Goal: Information Seeking & Learning: Check status

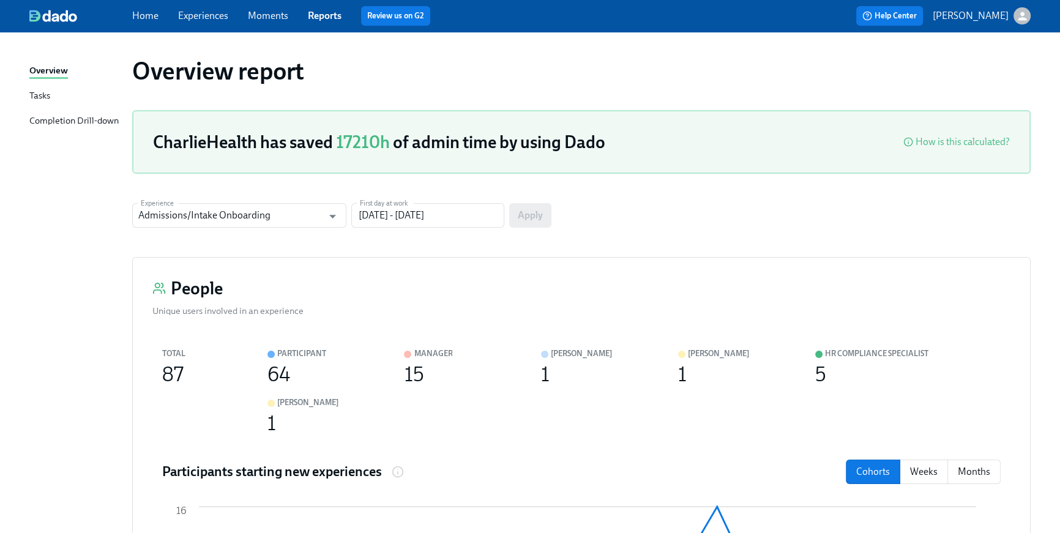
click at [141, 18] on link "Home" at bounding box center [145, 16] width 26 height 12
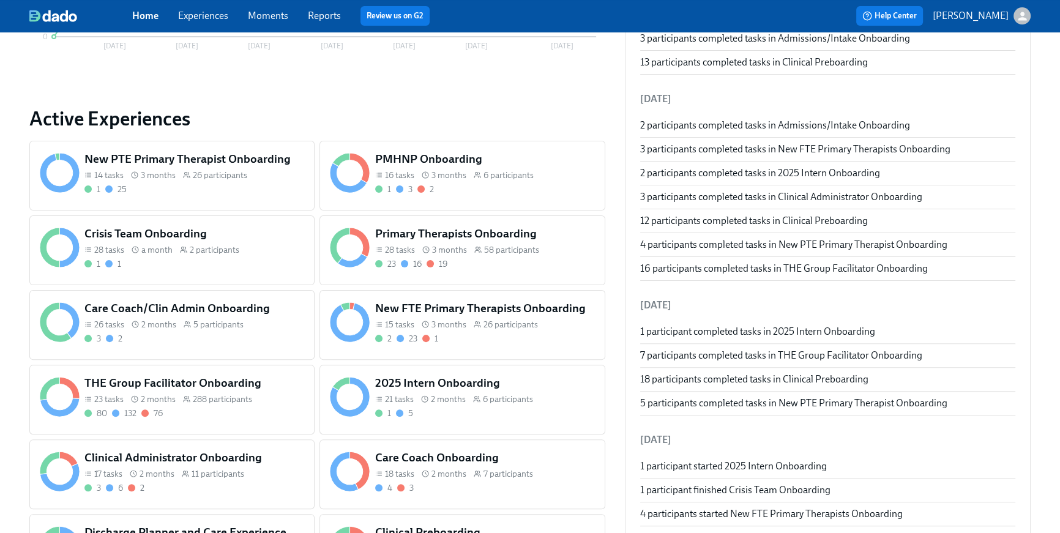
scroll to position [382, 0]
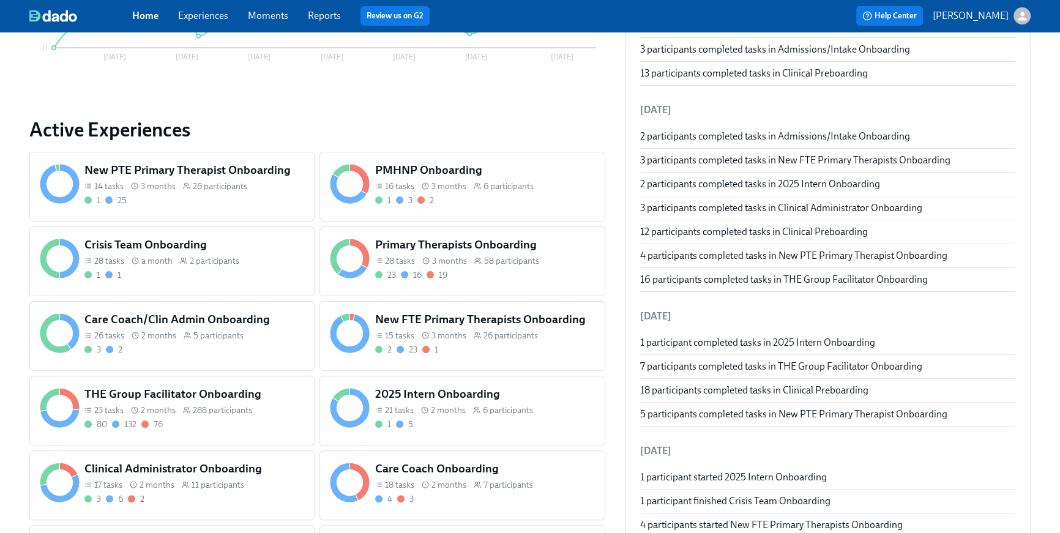
click at [182, 479] on div "11 participants" at bounding box center [213, 485] width 62 height 12
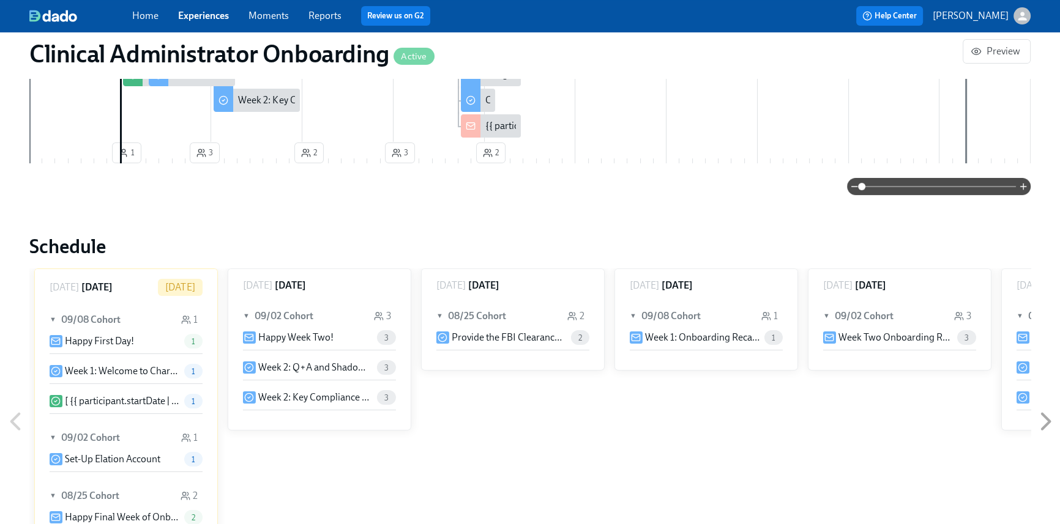
scroll to position [478, 0]
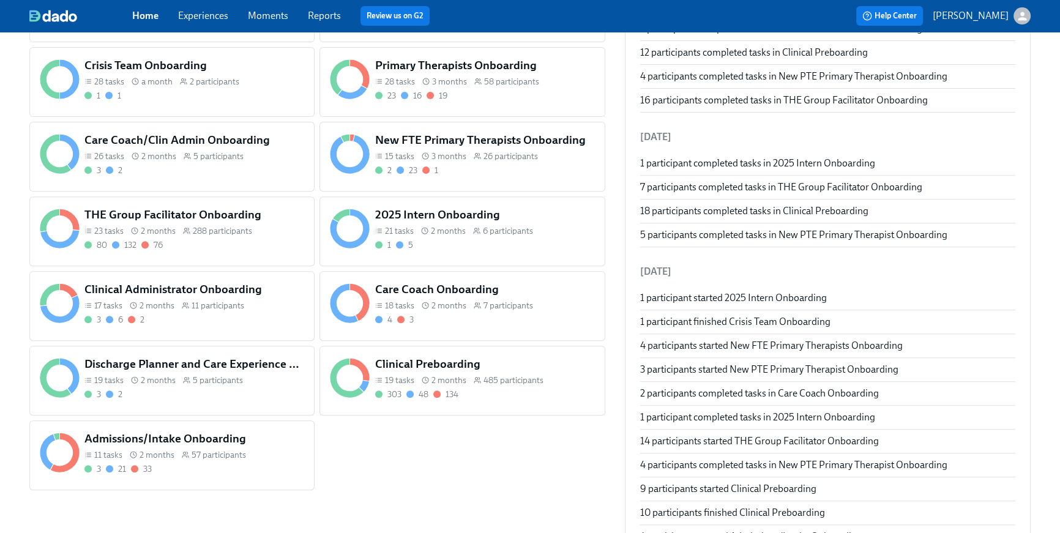
scroll to position [582, 0]
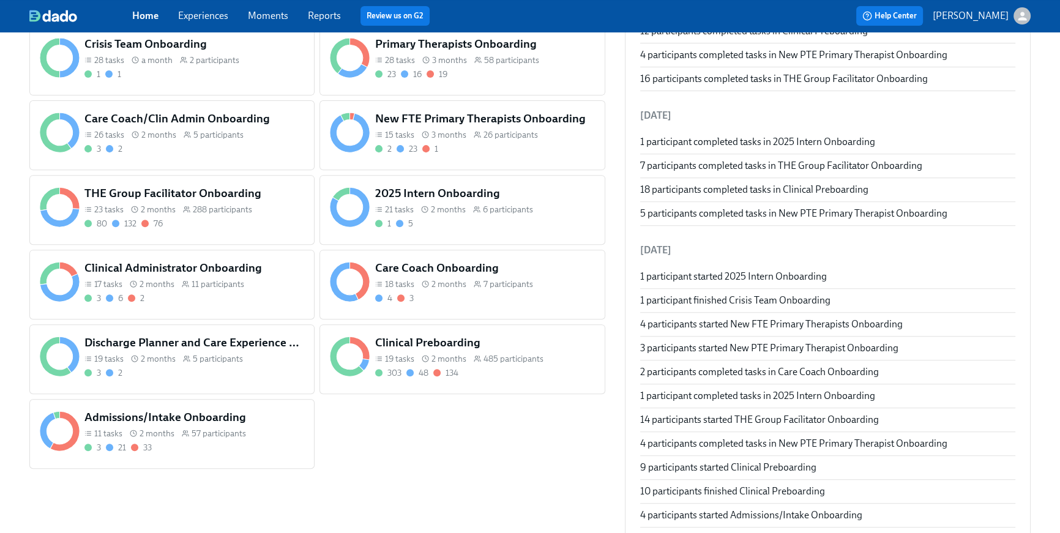
click at [266, 436] on div "11 tasks 2 months 57 participants" at bounding box center [194, 434] width 220 height 12
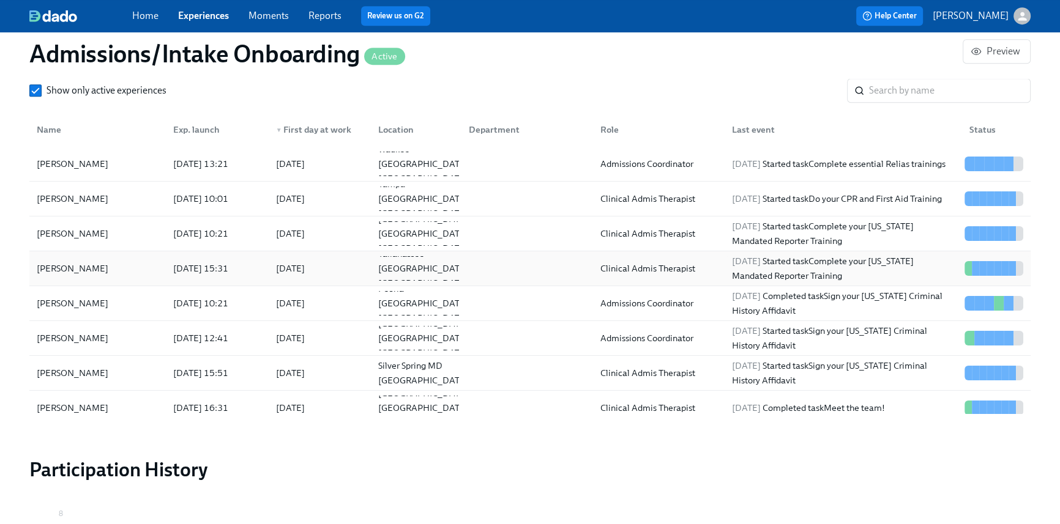
scroll to position [1107, 0]
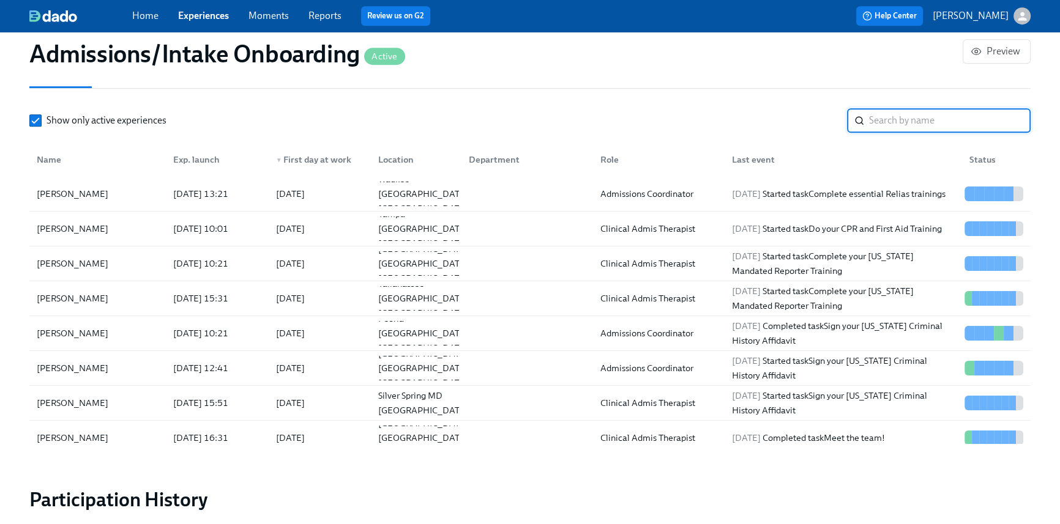
click at [880, 124] on input "search" at bounding box center [950, 120] width 162 height 24
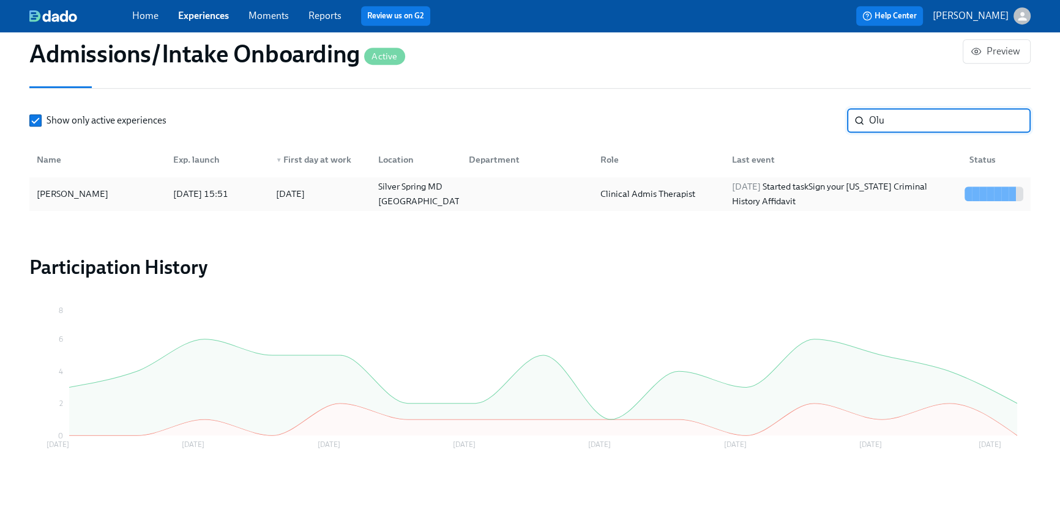
click at [858, 185] on div "[DATE] Started task Sign your [US_STATE] Criminal History Affidavit" at bounding box center [843, 193] width 232 height 29
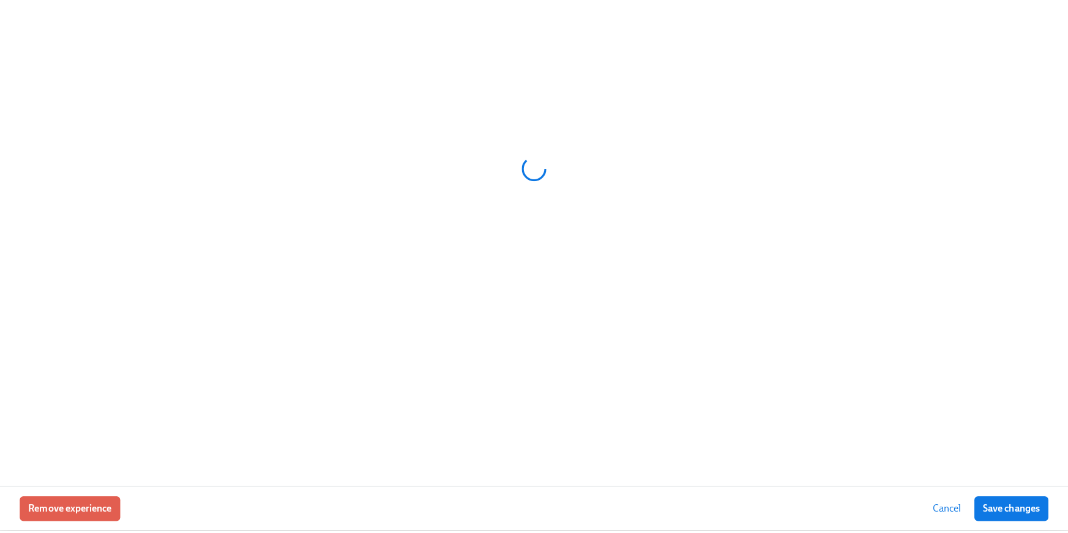
scroll to position [1099, 0]
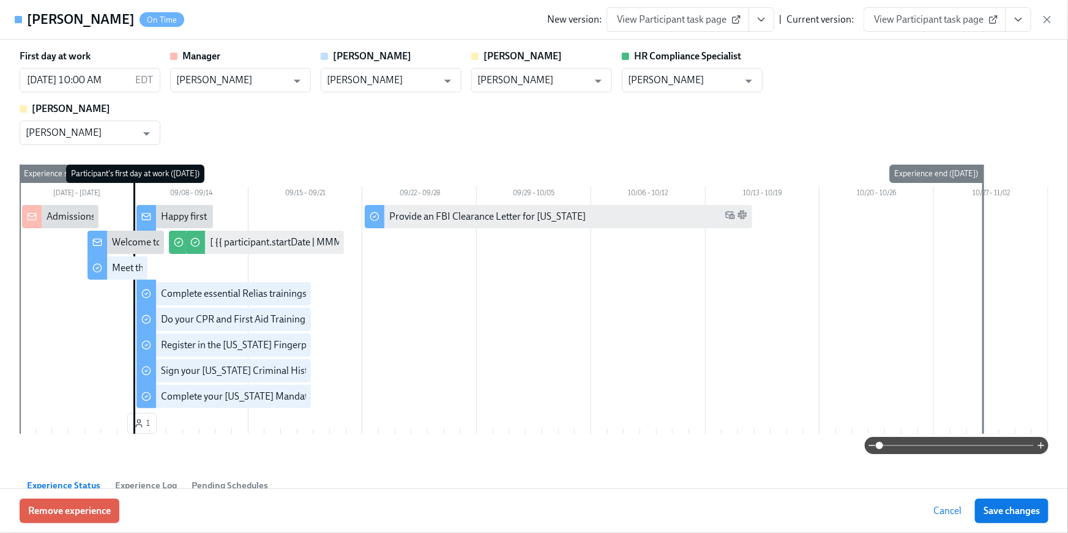
click at [1022, 26] on button "View task page" at bounding box center [1018, 19] width 26 height 24
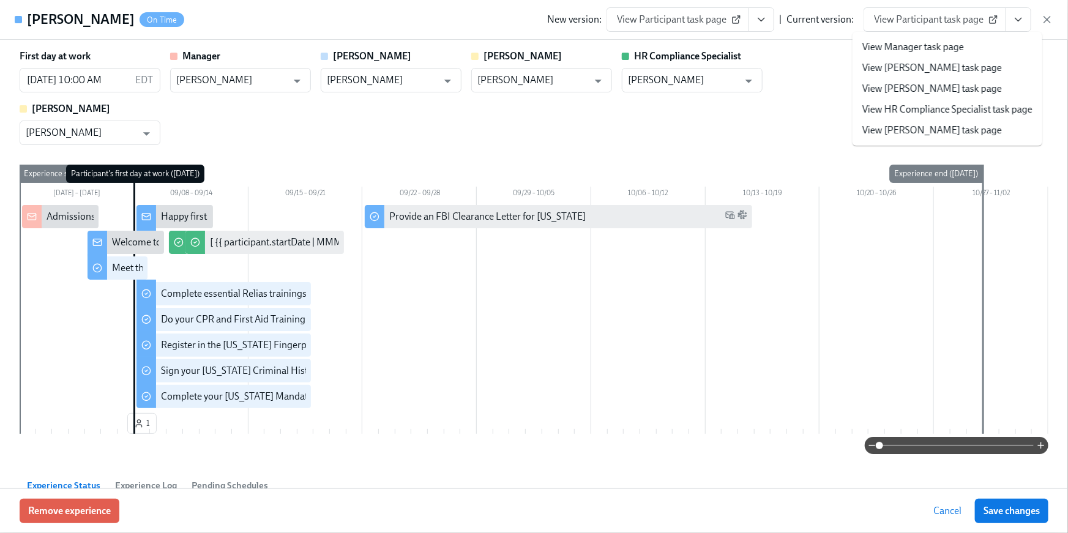
click at [987, 113] on link "View HR Compliance Specialist task page" at bounding box center [947, 109] width 170 height 13
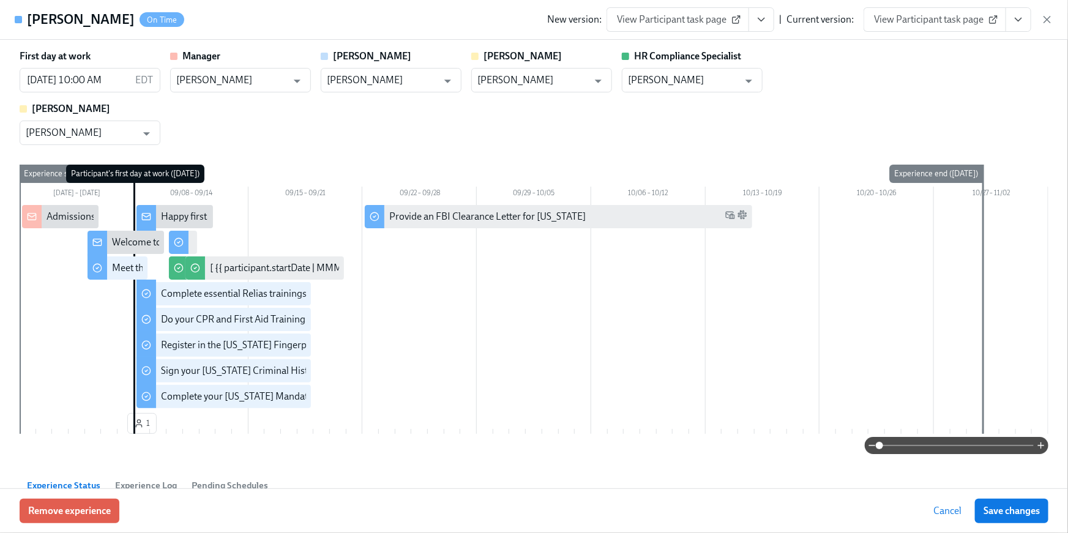
scroll to position [0, 6528]
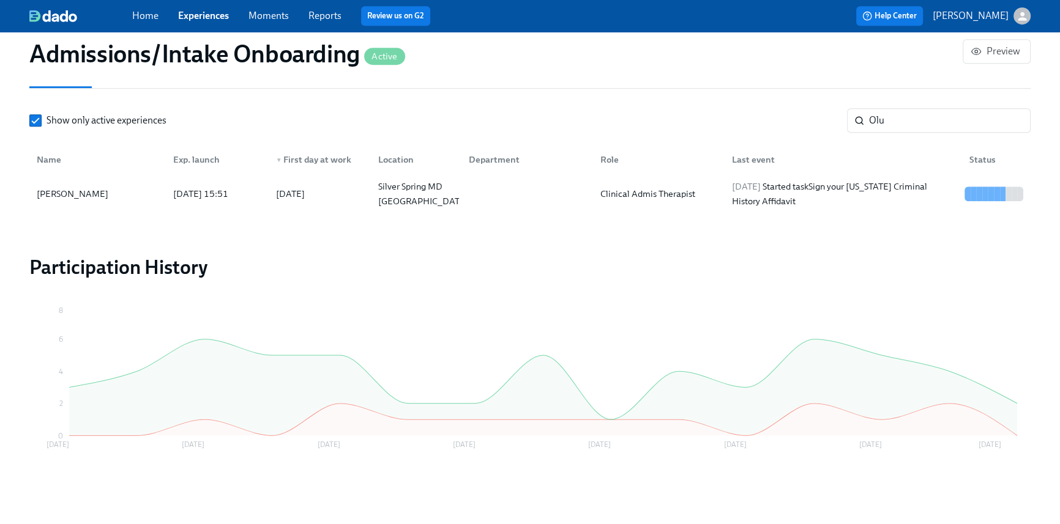
scroll to position [0, 6521]
drag, startPoint x: 927, startPoint y: 126, endPoint x: 831, endPoint y: 121, distance: 96.8
click at [831, 121] on div "Show only active experiences Olu ​" at bounding box center [529, 120] width 1001 height 24
click at [778, 191] on div "[DATE] Started task Complete your [US_STATE] Mandated Reporter Training" at bounding box center [843, 193] width 232 height 29
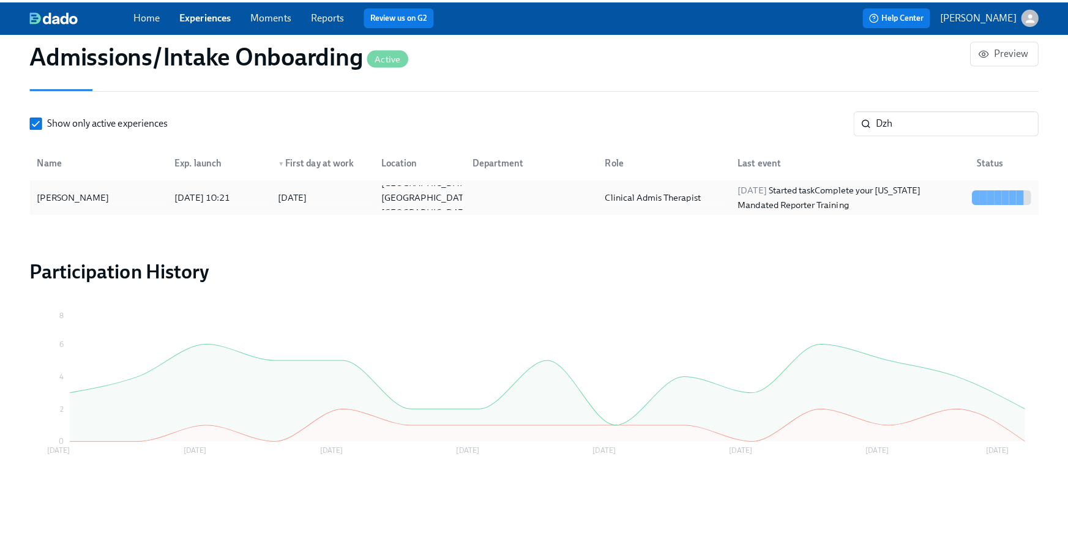
scroll to position [1099, 0]
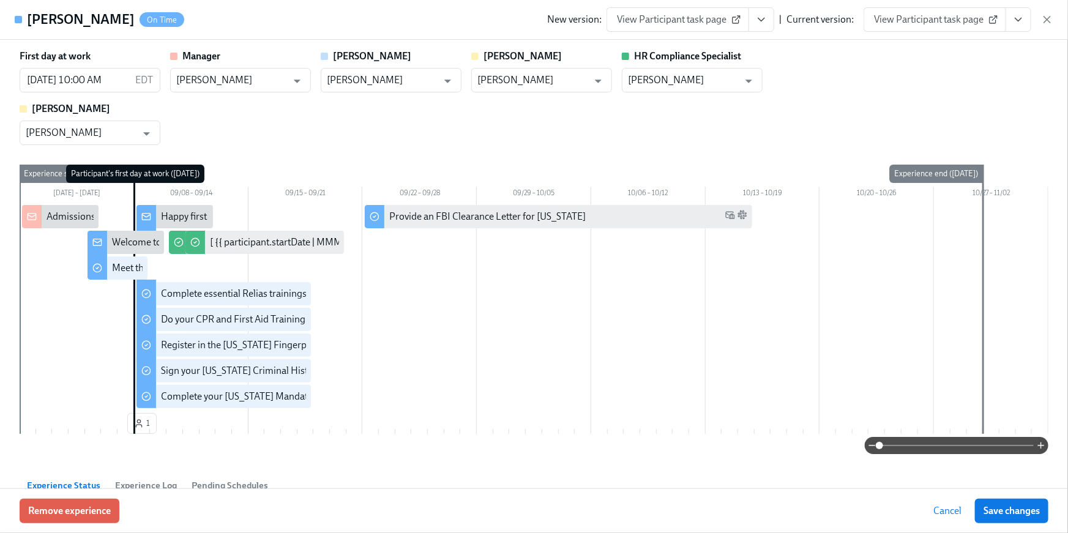
click at [1022, 23] on icon "View task page" at bounding box center [1018, 19] width 12 height 12
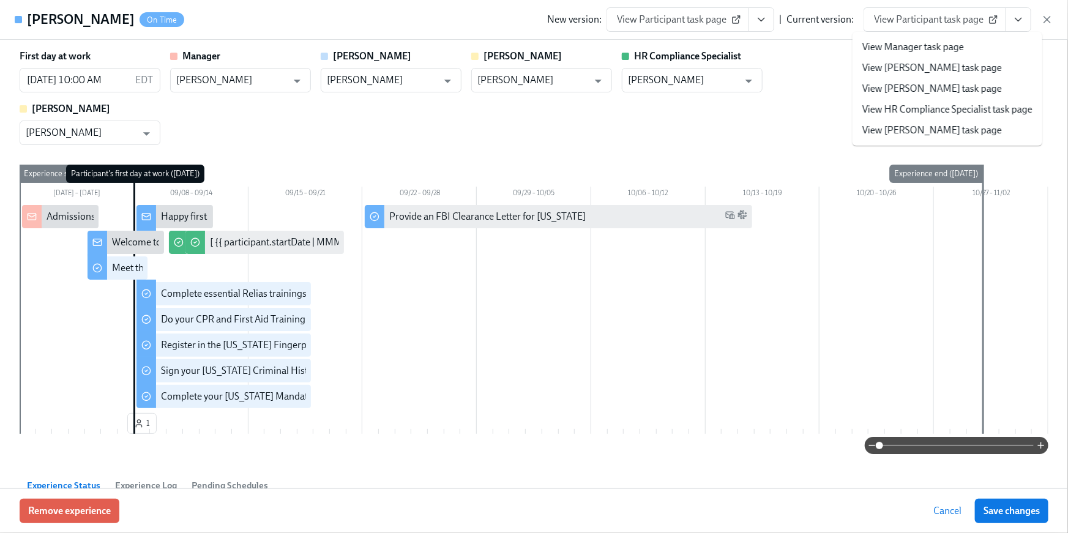
click at [985, 111] on link "View HR Compliance Specialist task page" at bounding box center [947, 109] width 170 height 13
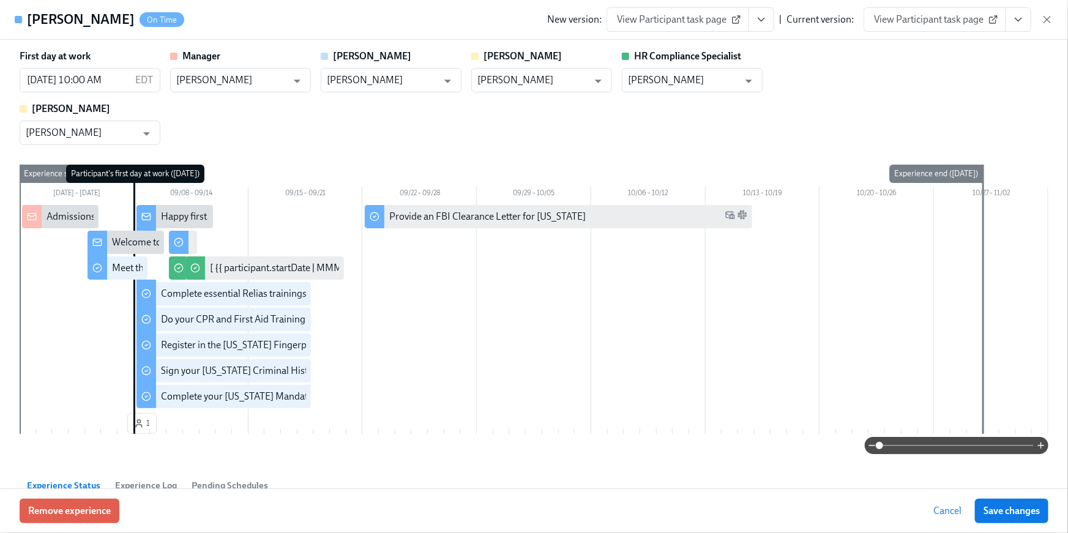
scroll to position [0, 6528]
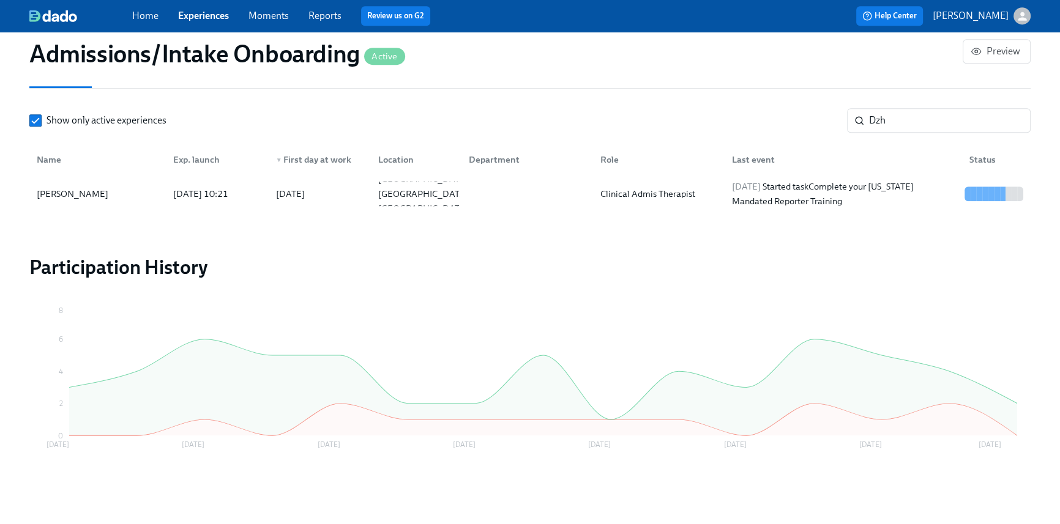
scroll to position [0, 6521]
click at [847, 116] on div "Dzh ​" at bounding box center [939, 120] width 184 height 24
click at [863, 118] on div "Dzh ​" at bounding box center [939, 120] width 184 height 24
type input "D"
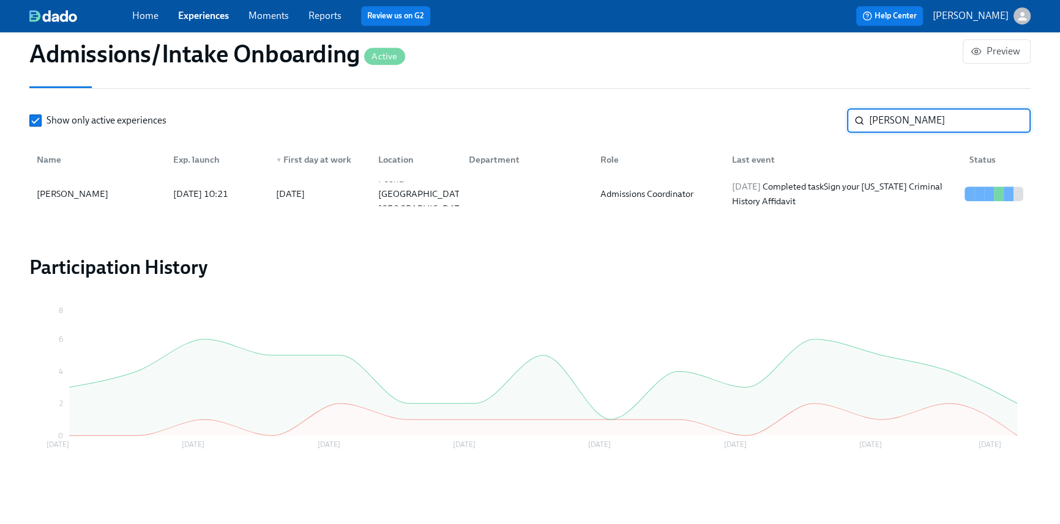
type input "[PERSON_NAME]"
click at [623, 190] on div "Admissions Coordinator" at bounding box center [646, 194] width 103 height 15
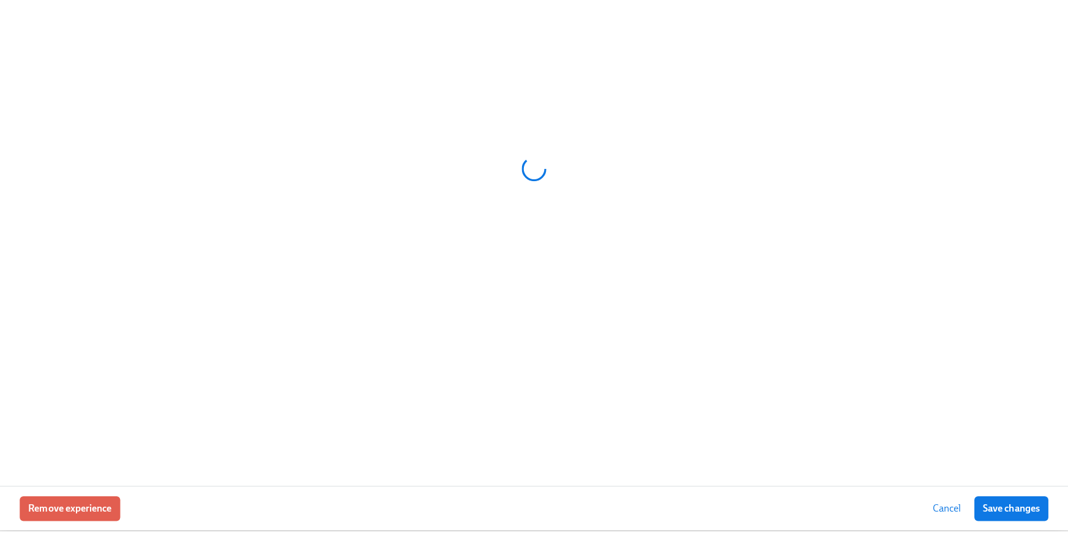
scroll to position [1099, 0]
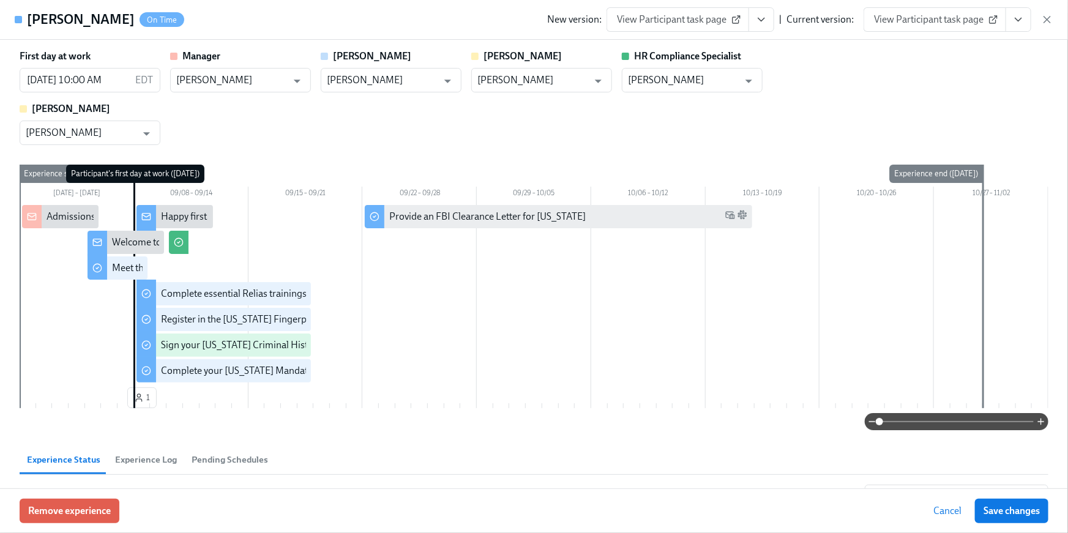
click at [1023, 23] on icon "View task page" at bounding box center [1018, 19] width 12 height 12
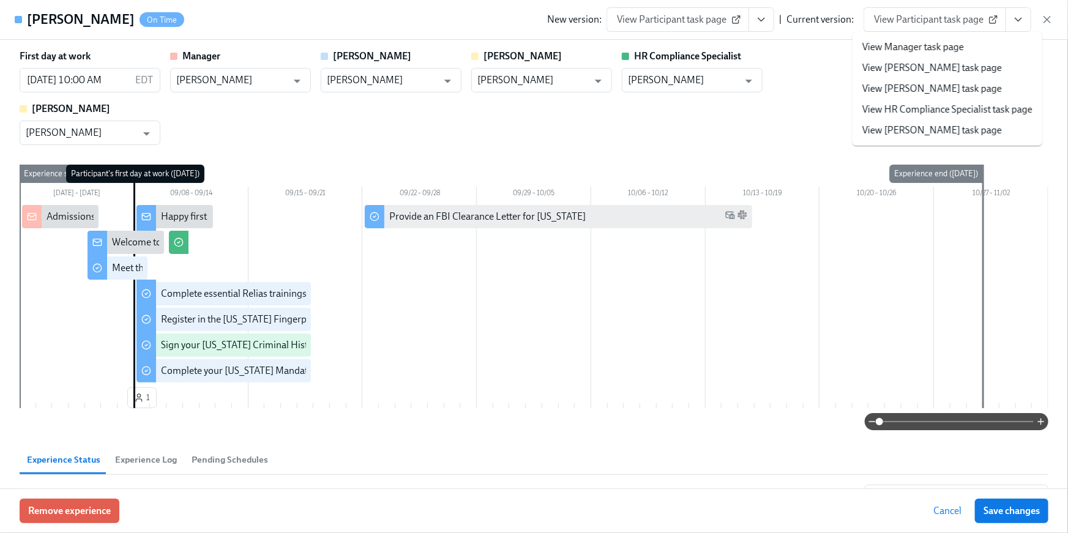
click at [982, 109] on link "View HR Compliance Specialist task page" at bounding box center [947, 109] width 170 height 13
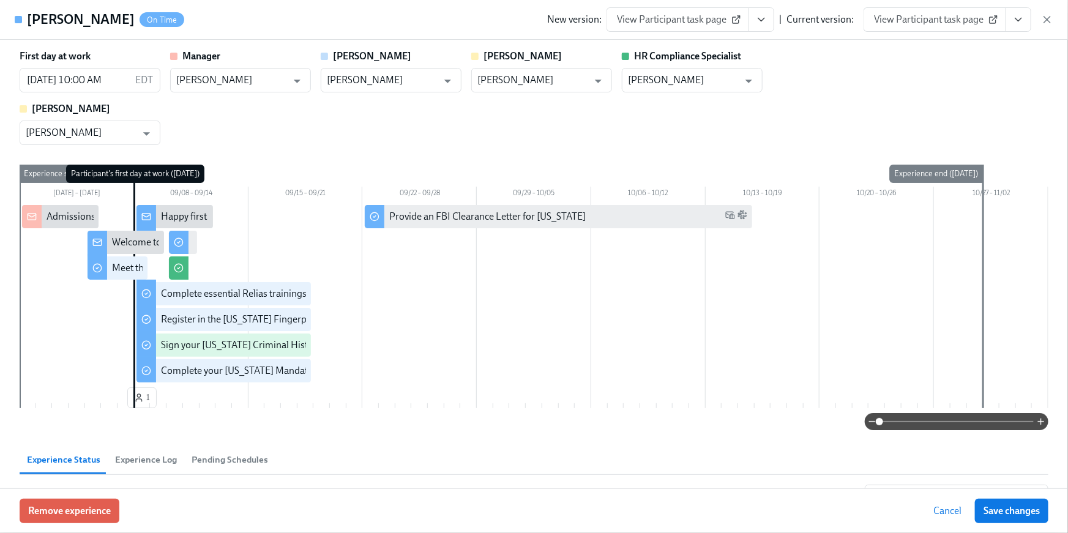
scroll to position [0, 6528]
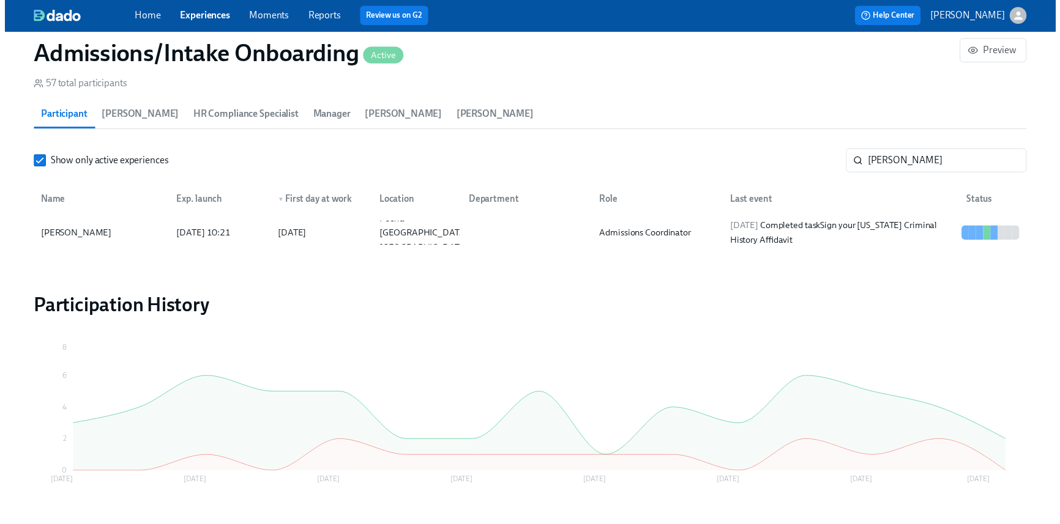
scroll to position [0, 6521]
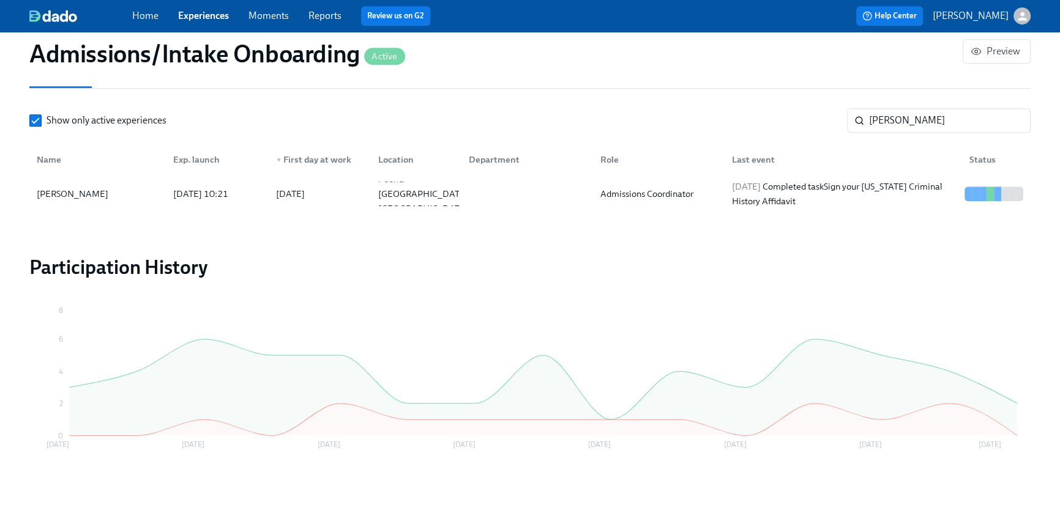
click at [147, 19] on link "Home" at bounding box center [145, 16] width 26 height 12
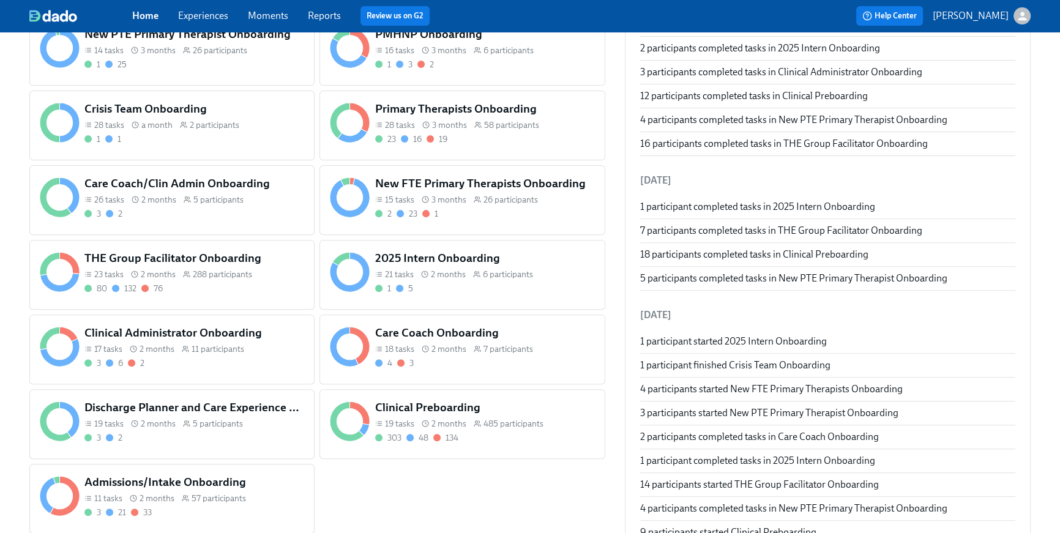
scroll to position [516, 0]
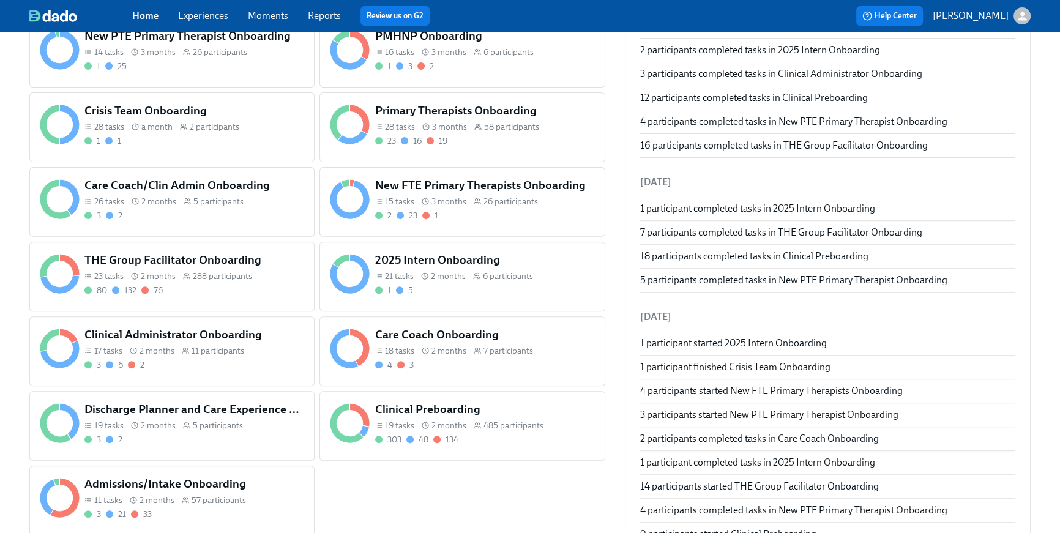
click at [209, 273] on span "288 participants" at bounding box center [222, 276] width 59 height 12
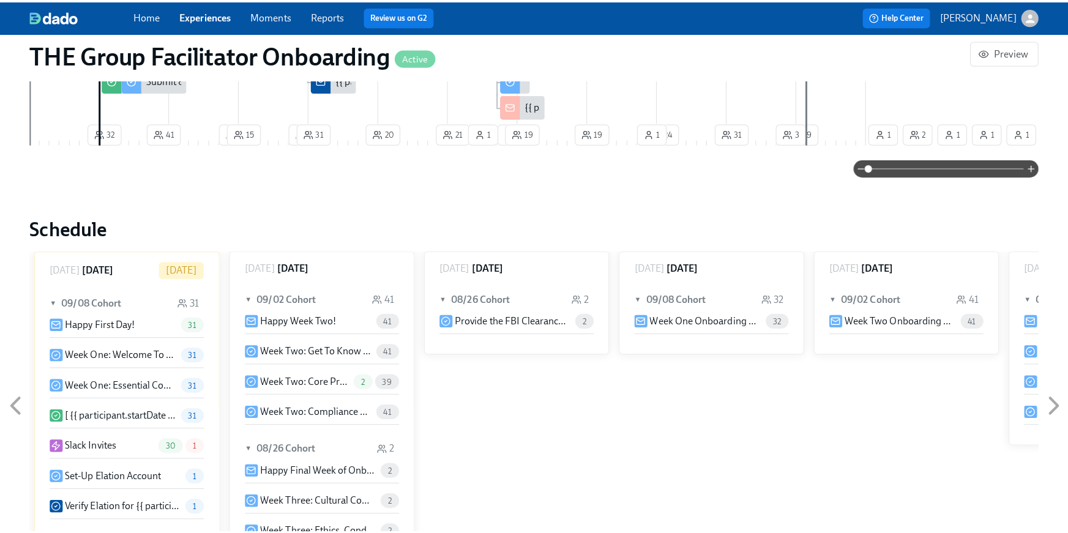
scroll to position [907, 0]
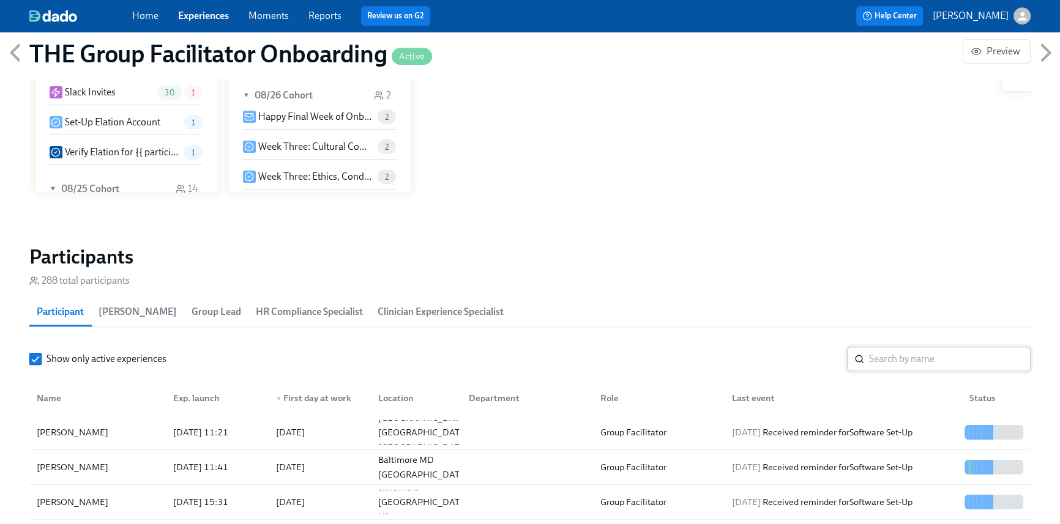
click at [899, 365] on input "search" at bounding box center [950, 359] width 162 height 24
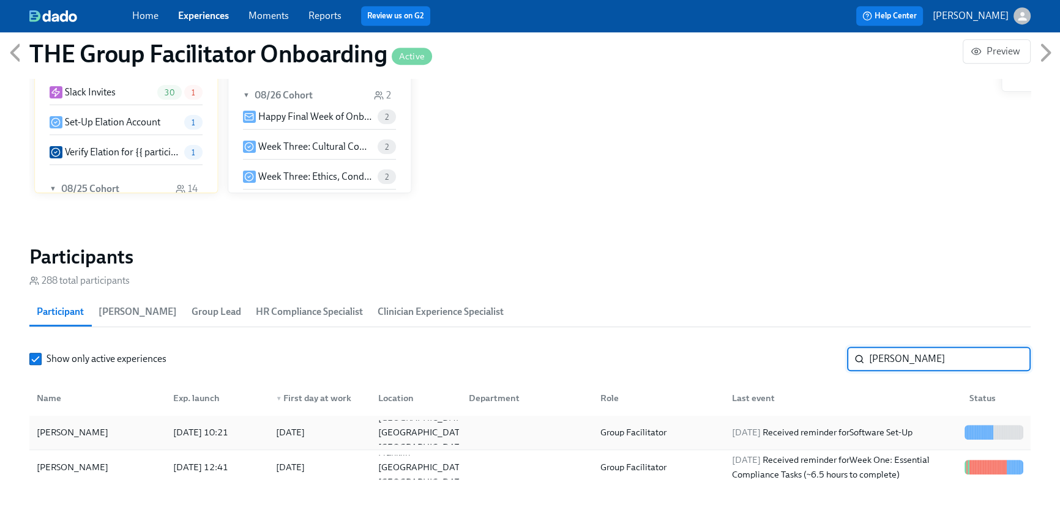
click at [760, 431] on span "[DATE]" at bounding box center [746, 432] width 29 height 11
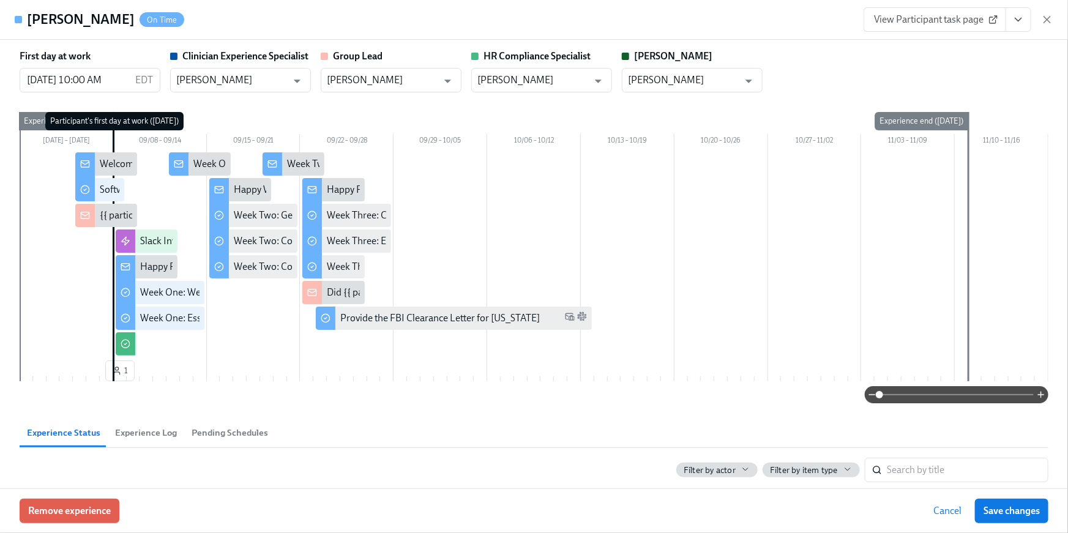
click at [1021, 19] on icon "View task page" at bounding box center [1018, 19] width 12 height 12
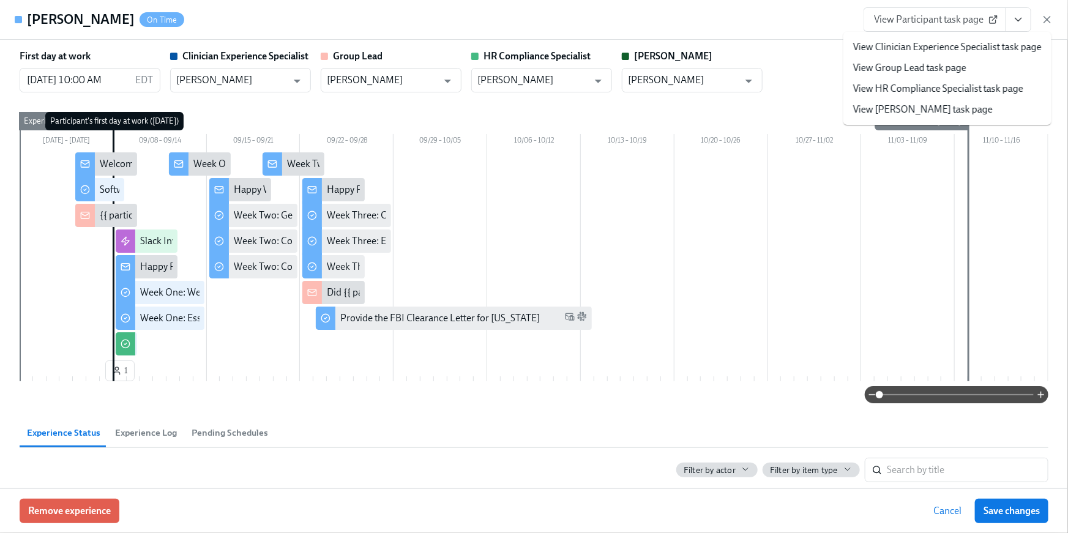
click at [964, 92] on link "View HR Compliance Specialist task page" at bounding box center [938, 88] width 170 height 13
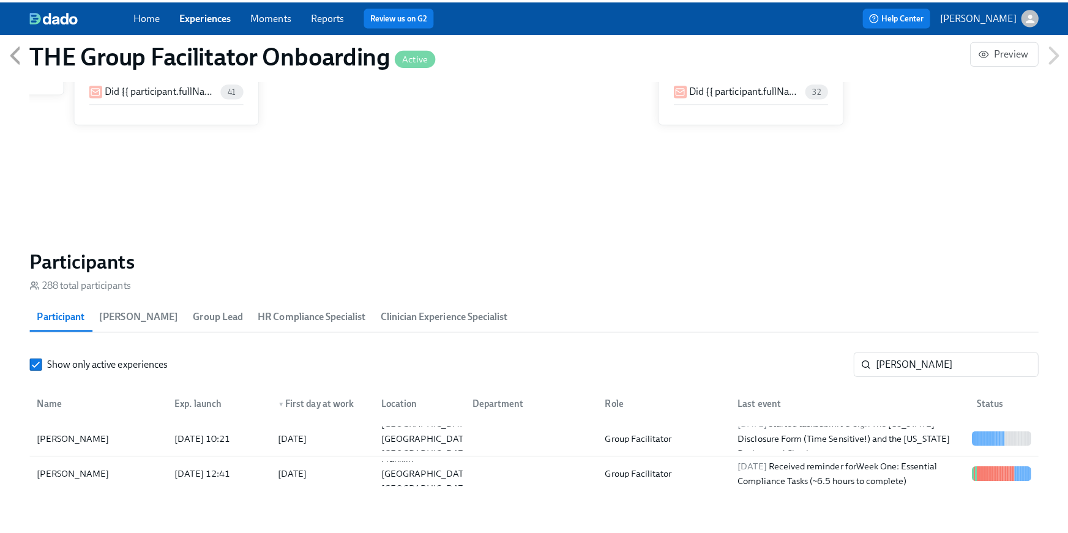
scroll to position [0, 20246]
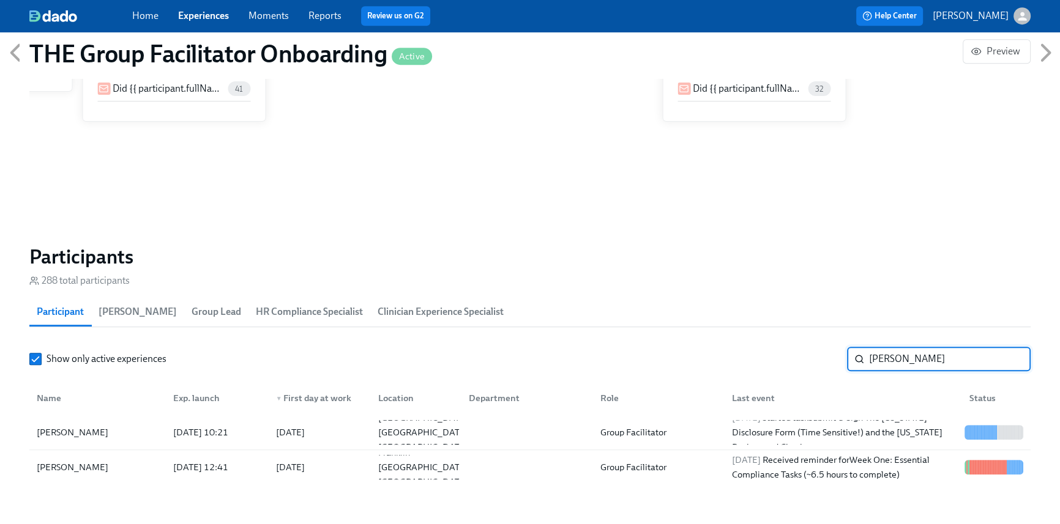
drag, startPoint x: 934, startPoint y: 364, endPoint x: 853, endPoint y: 353, distance: 81.5
click at [853, 353] on div "[PERSON_NAME] ​" at bounding box center [939, 359] width 184 height 24
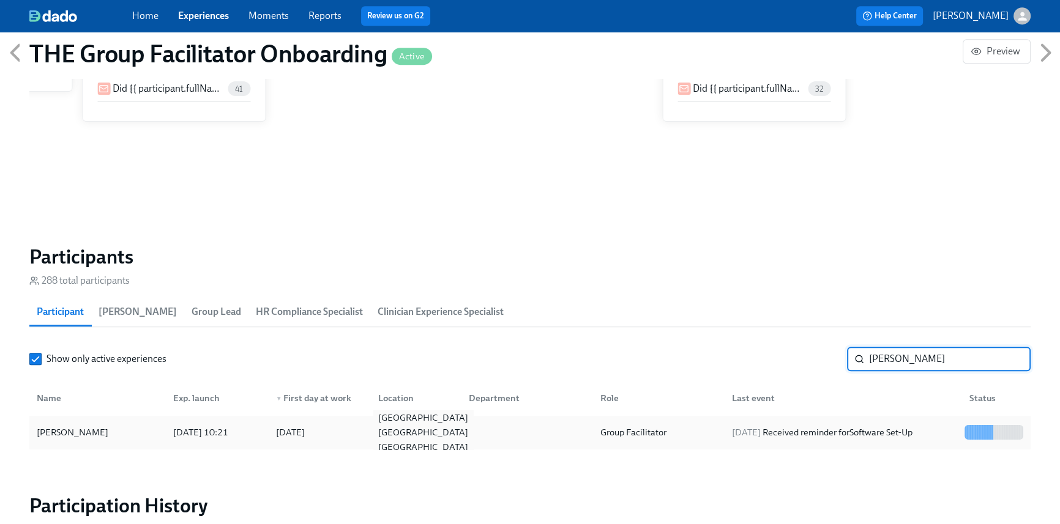
click at [426, 421] on div "[GEOGRAPHIC_DATA] [GEOGRAPHIC_DATA] [GEOGRAPHIC_DATA]" at bounding box center [423, 433] width 100 height 44
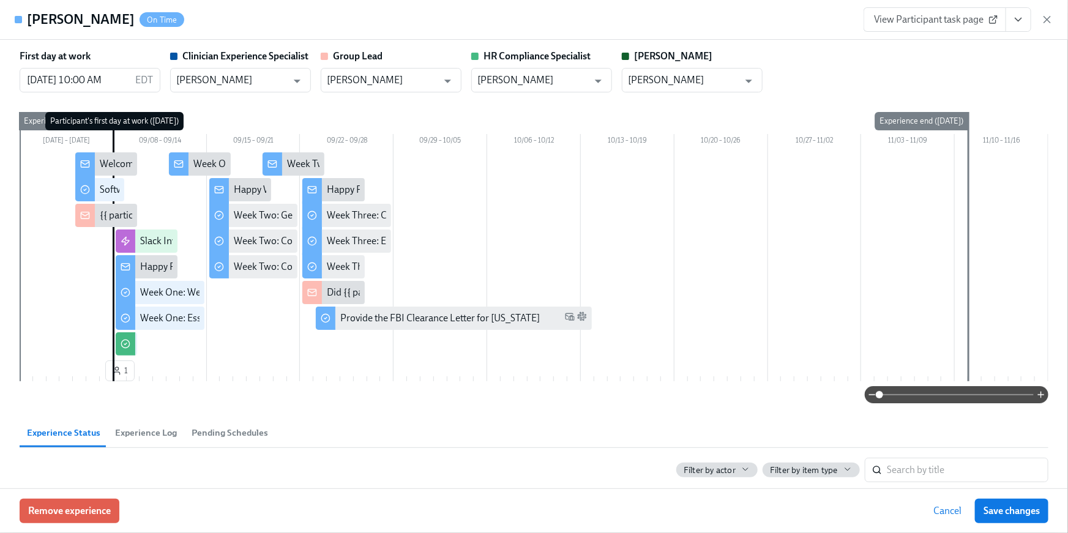
click at [1022, 19] on icon "View task page" at bounding box center [1018, 19] width 12 height 12
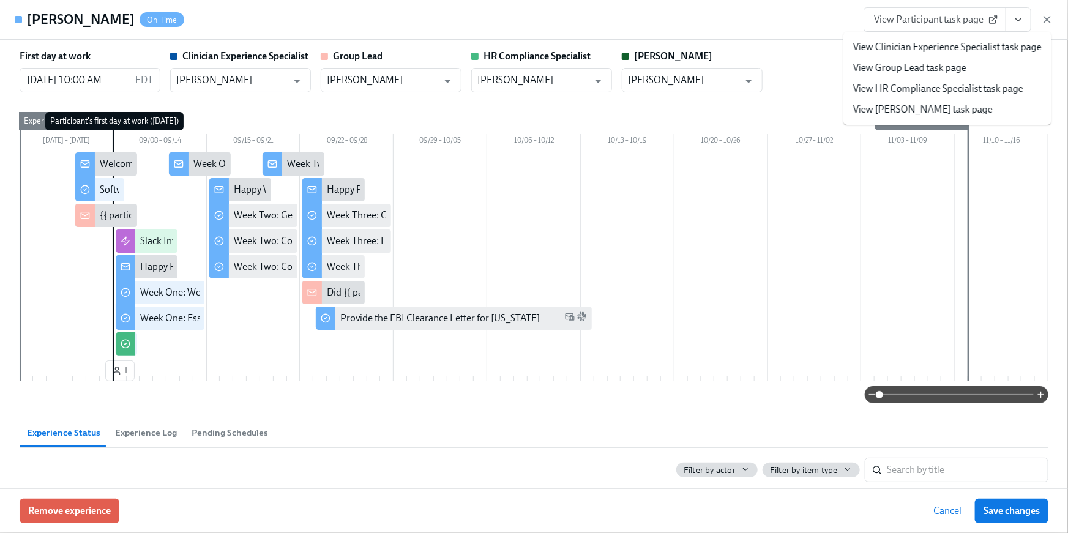
click at [970, 96] on li "View HR Compliance Specialist task page" at bounding box center [947, 88] width 208 height 21
click at [931, 88] on link "View HR Compliance Specialist task page" at bounding box center [938, 88] width 170 height 13
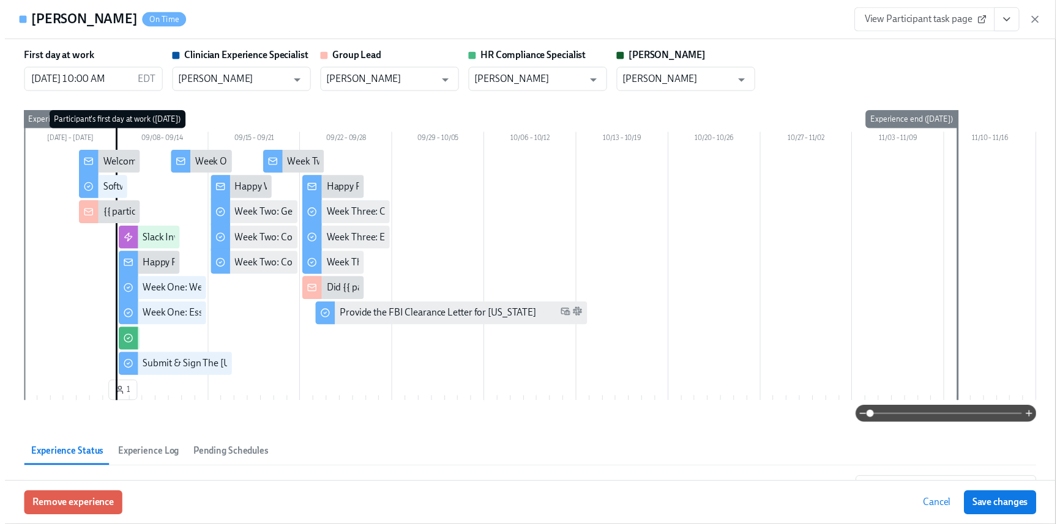
scroll to position [0, 20255]
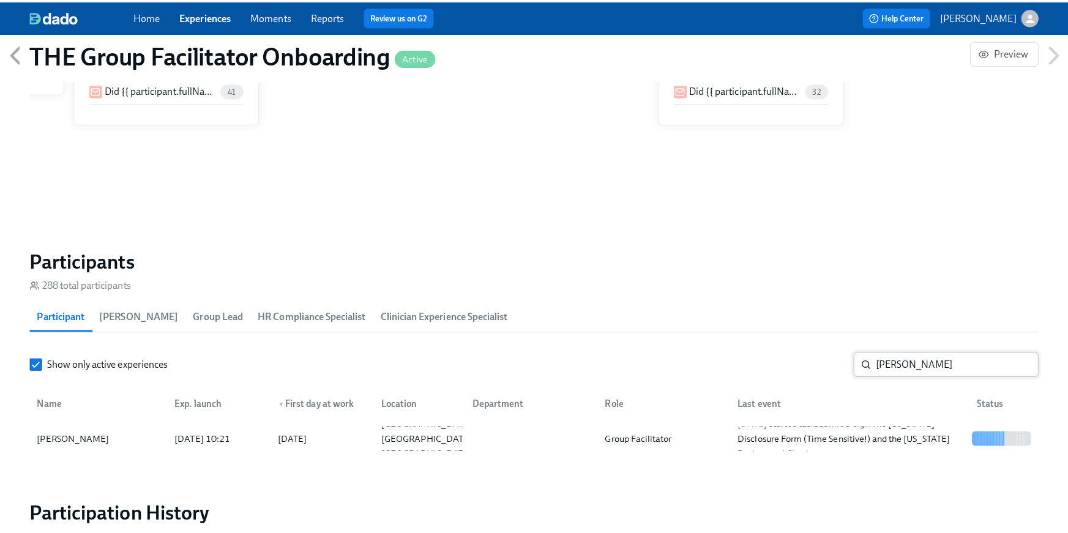
scroll to position [0, 20246]
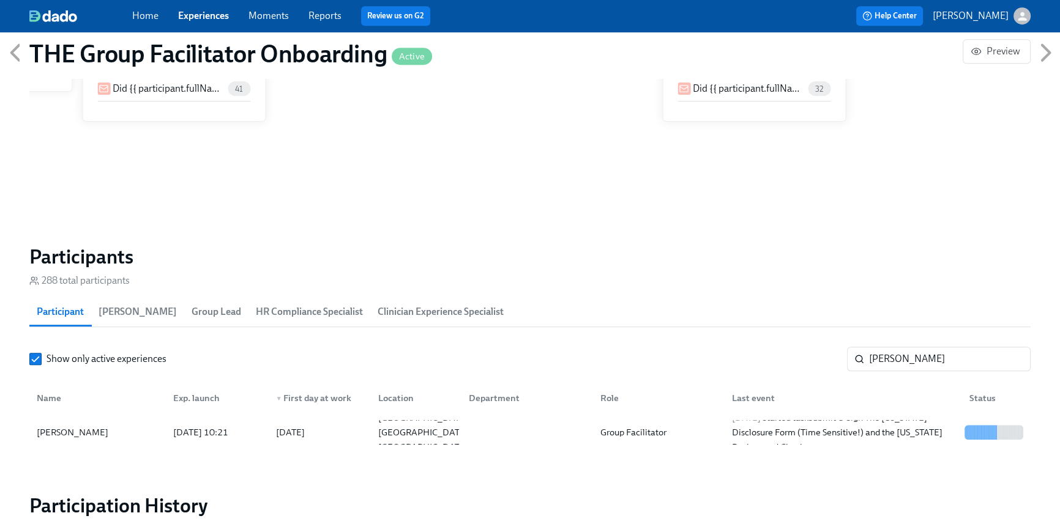
click at [834, 344] on section "Participants 288 total participants Participant [PERSON_NAME] Group Lead HR Com…" at bounding box center [529, 350] width 1001 height 210
drag, startPoint x: 918, startPoint y: 360, endPoint x: 846, endPoint y: 357, distance: 71.6
click at [847, 357] on div "[PERSON_NAME] ​" at bounding box center [939, 359] width 184 height 24
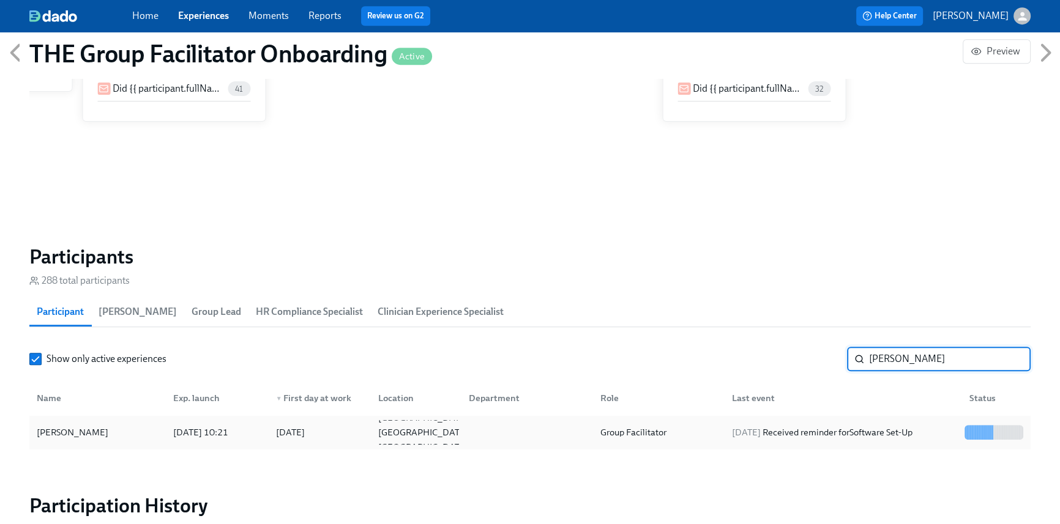
click at [802, 427] on div "[DATE] Received reminder for Software Set-Up" at bounding box center [822, 432] width 190 height 15
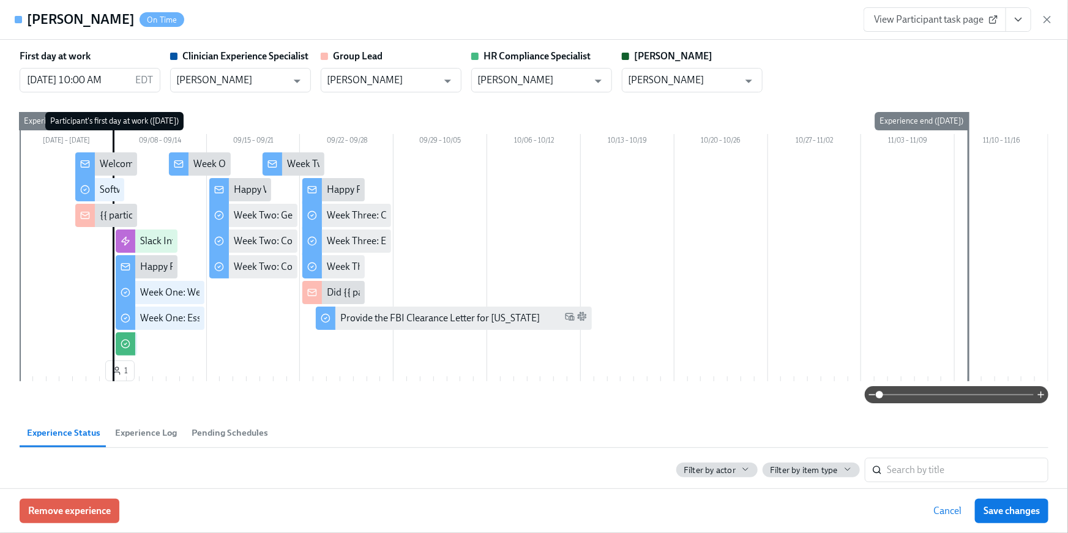
click at [1023, 14] on icon "View task page" at bounding box center [1018, 19] width 12 height 12
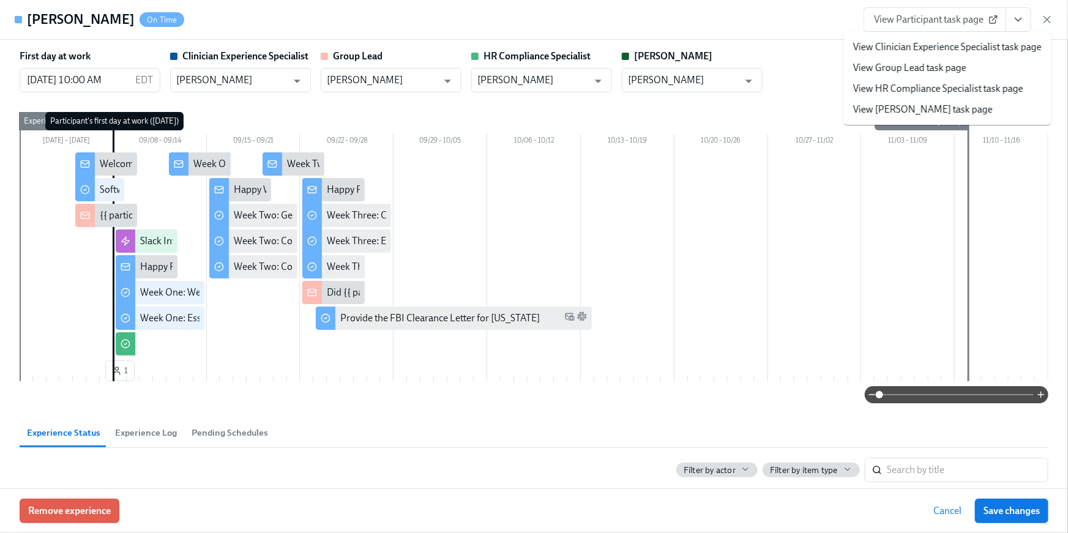
click at [954, 87] on link "View HR Compliance Specialist task page" at bounding box center [938, 88] width 170 height 13
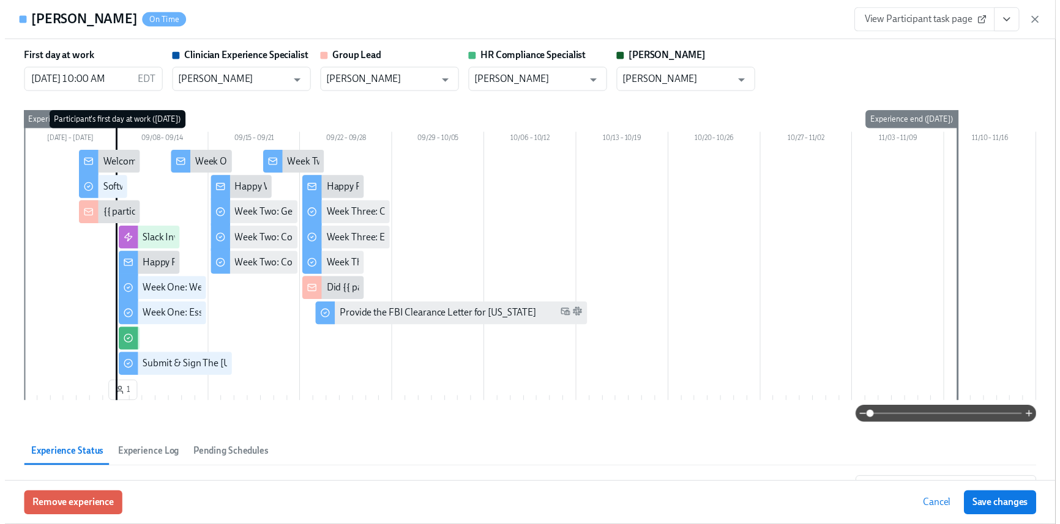
scroll to position [0, 20255]
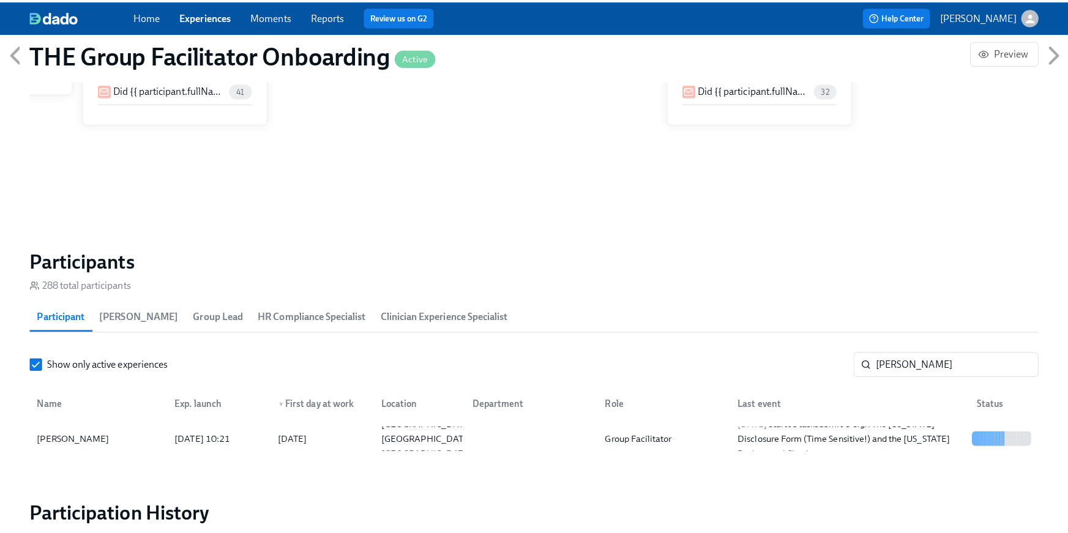
scroll to position [0, 20255]
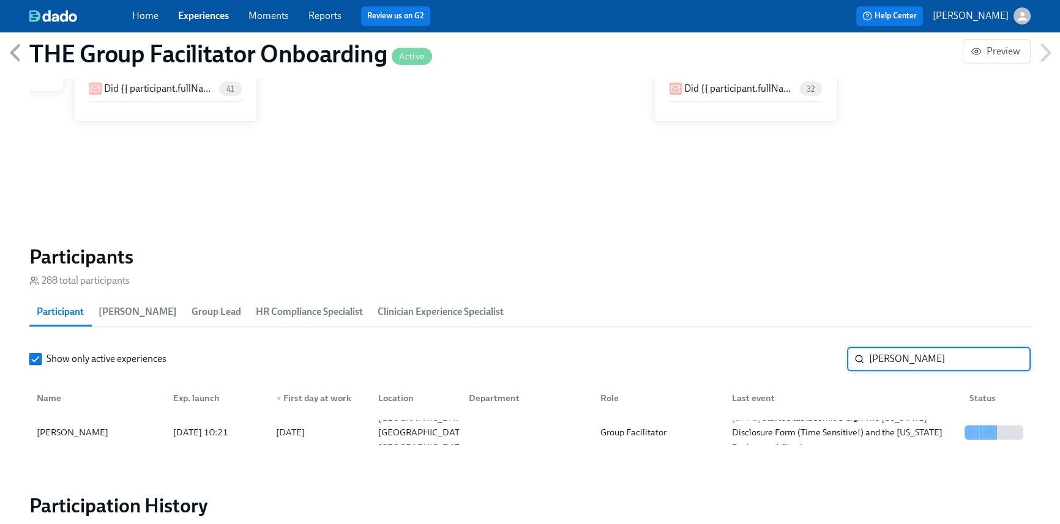
drag, startPoint x: 905, startPoint y: 358, endPoint x: 818, endPoint y: 352, distance: 87.7
click at [818, 352] on div "Show only active experiences [PERSON_NAME]" at bounding box center [529, 359] width 1001 height 24
type input "jahs"
click at [472, 420] on div at bounding box center [525, 432] width 132 height 24
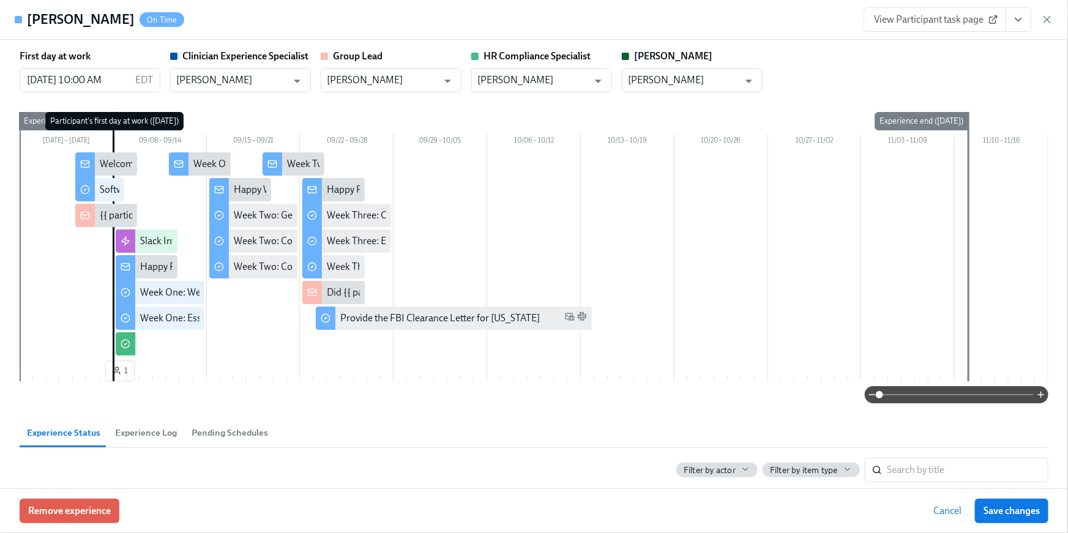
click at [1018, 21] on icon "View task page" at bounding box center [1018, 19] width 6 height 3
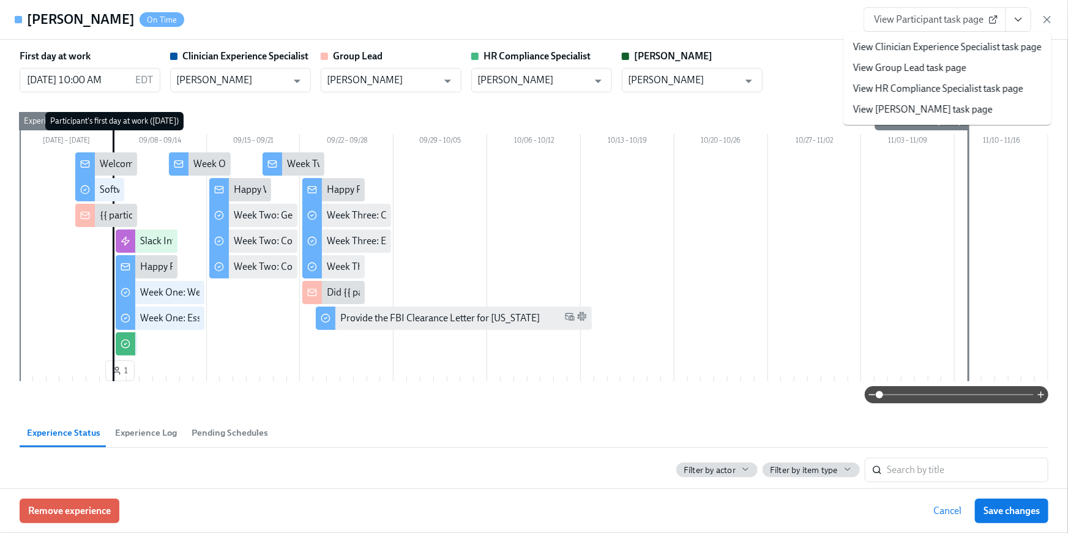
click at [1002, 85] on link "View HR Compliance Specialist task page" at bounding box center [938, 88] width 170 height 13
